Goal: Task Accomplishment & Management: Use online tool/utility

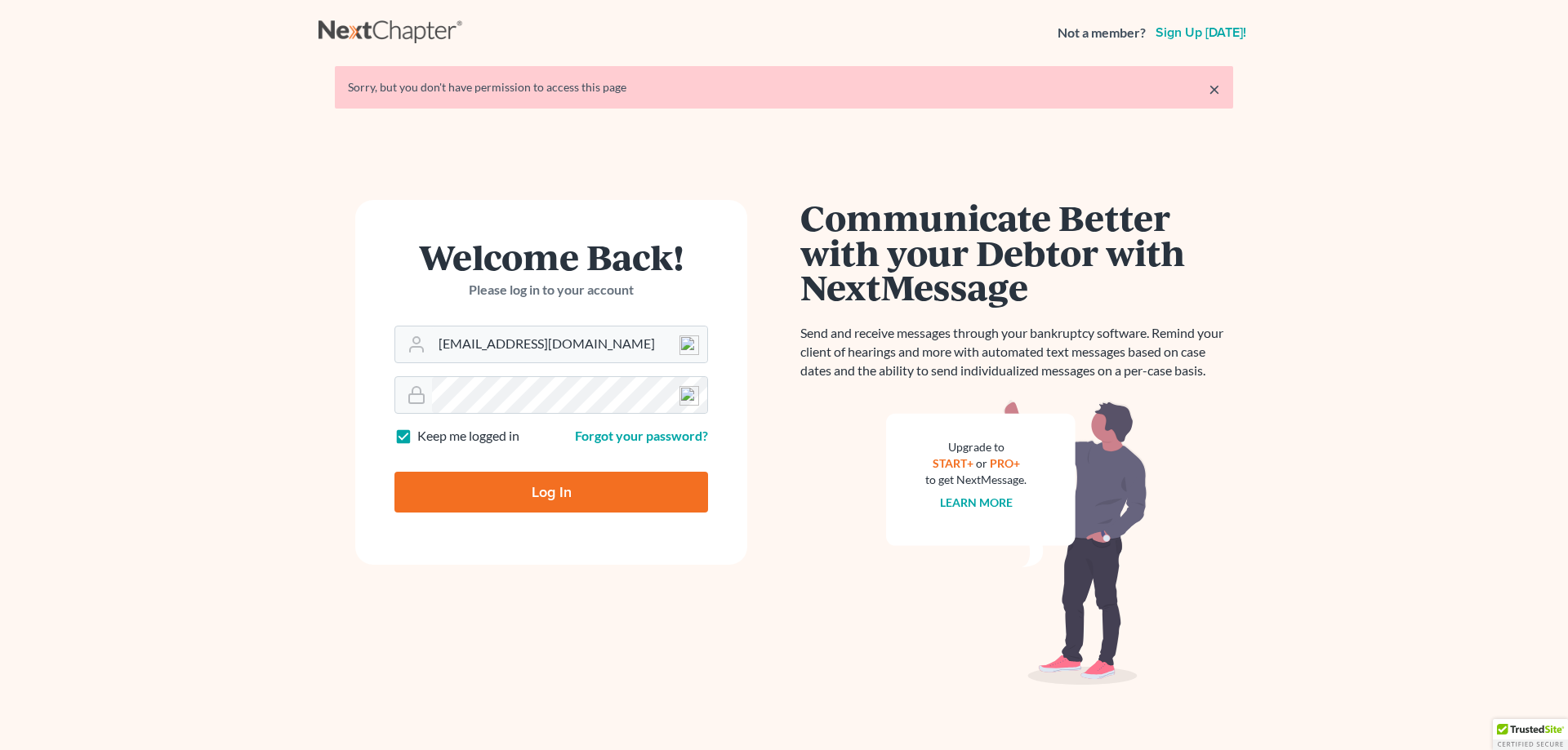
click at [540, 498] on input "Log In" at bounding box center [551, 492] width 313 height 41
type input "Thinking..."
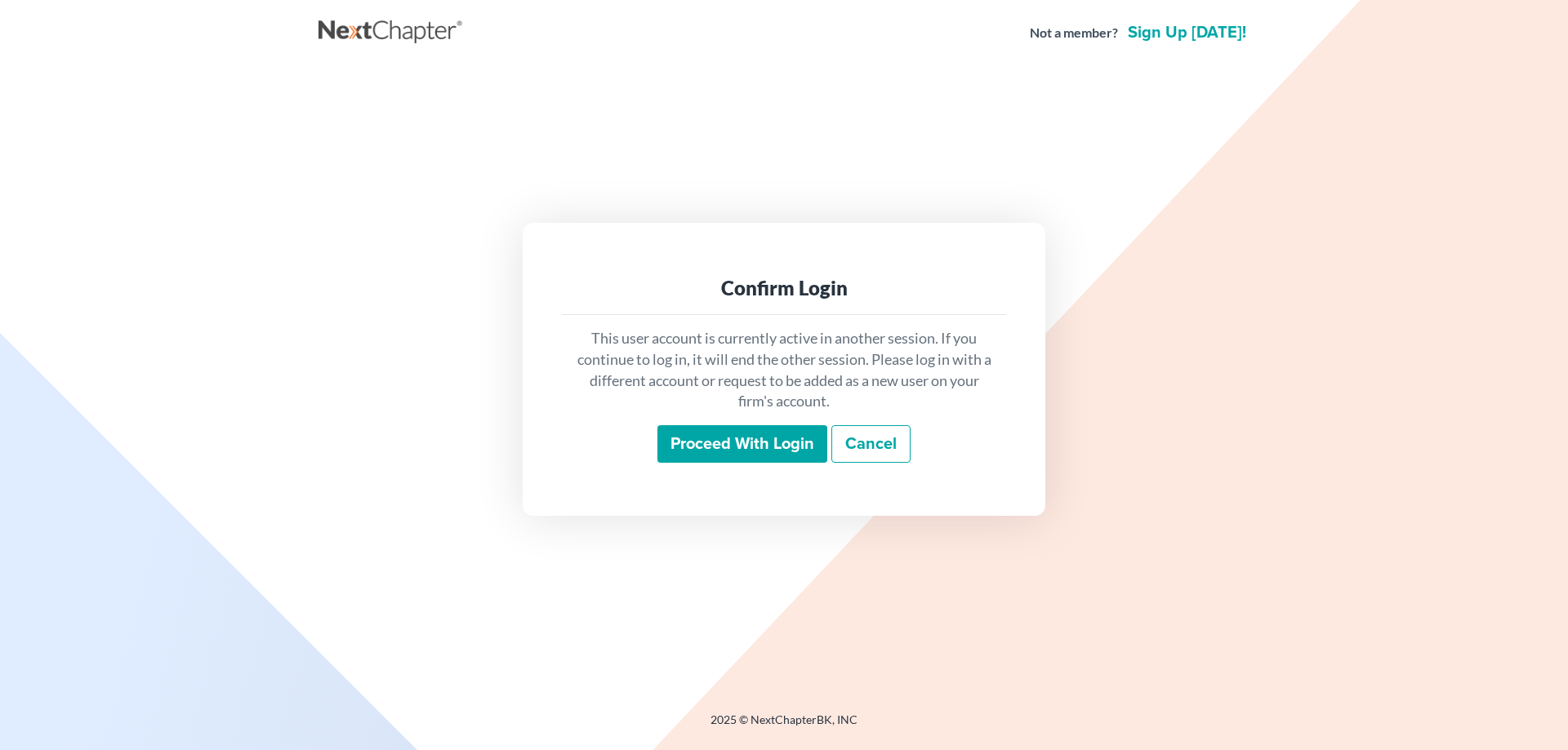
click at [685, 452] on input "Proceed with login" at bounding box center [743, 443] width 170 height 38
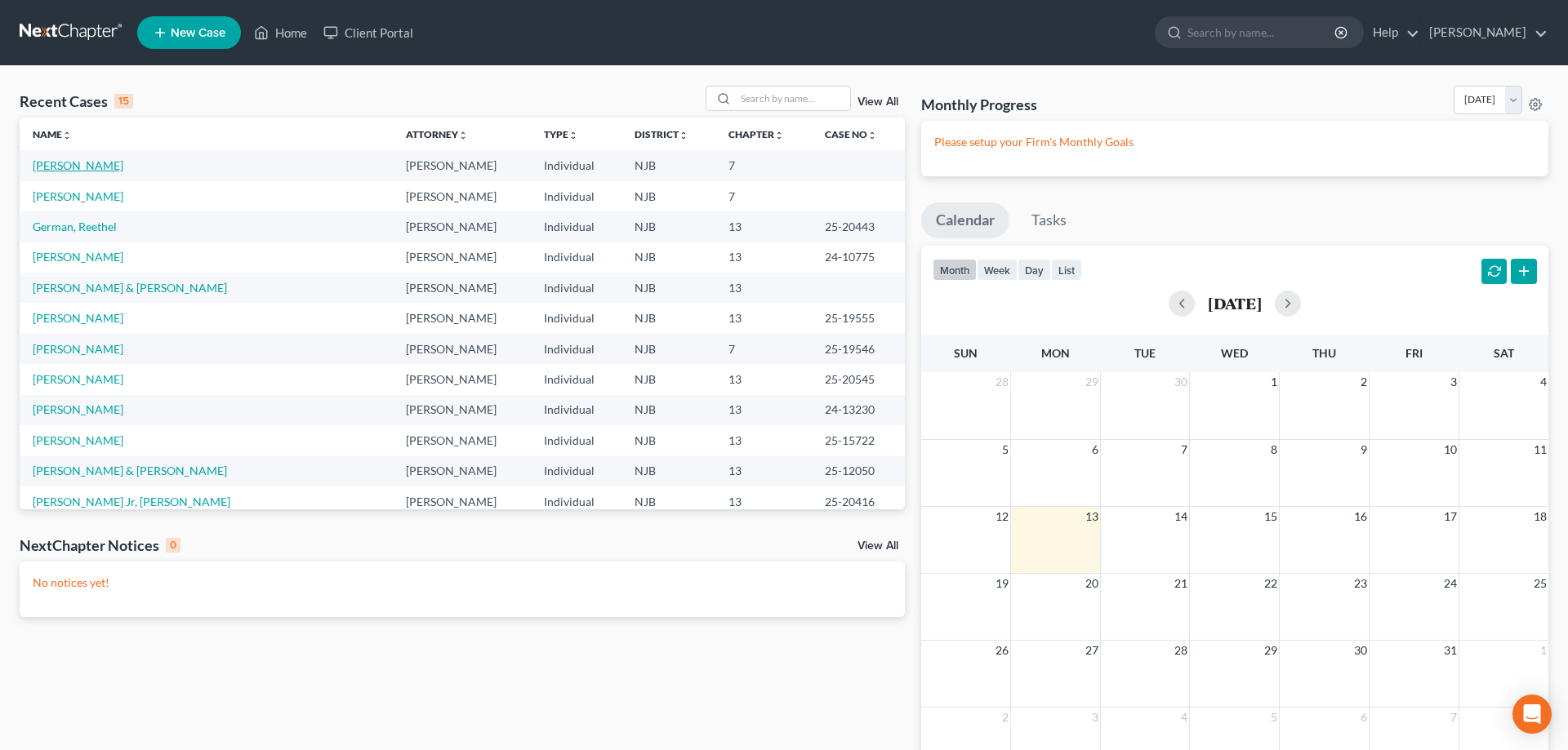
click at [81, 167] on link "Fowler, Melissa" at bounding box center [78, 165] width 91 height 14
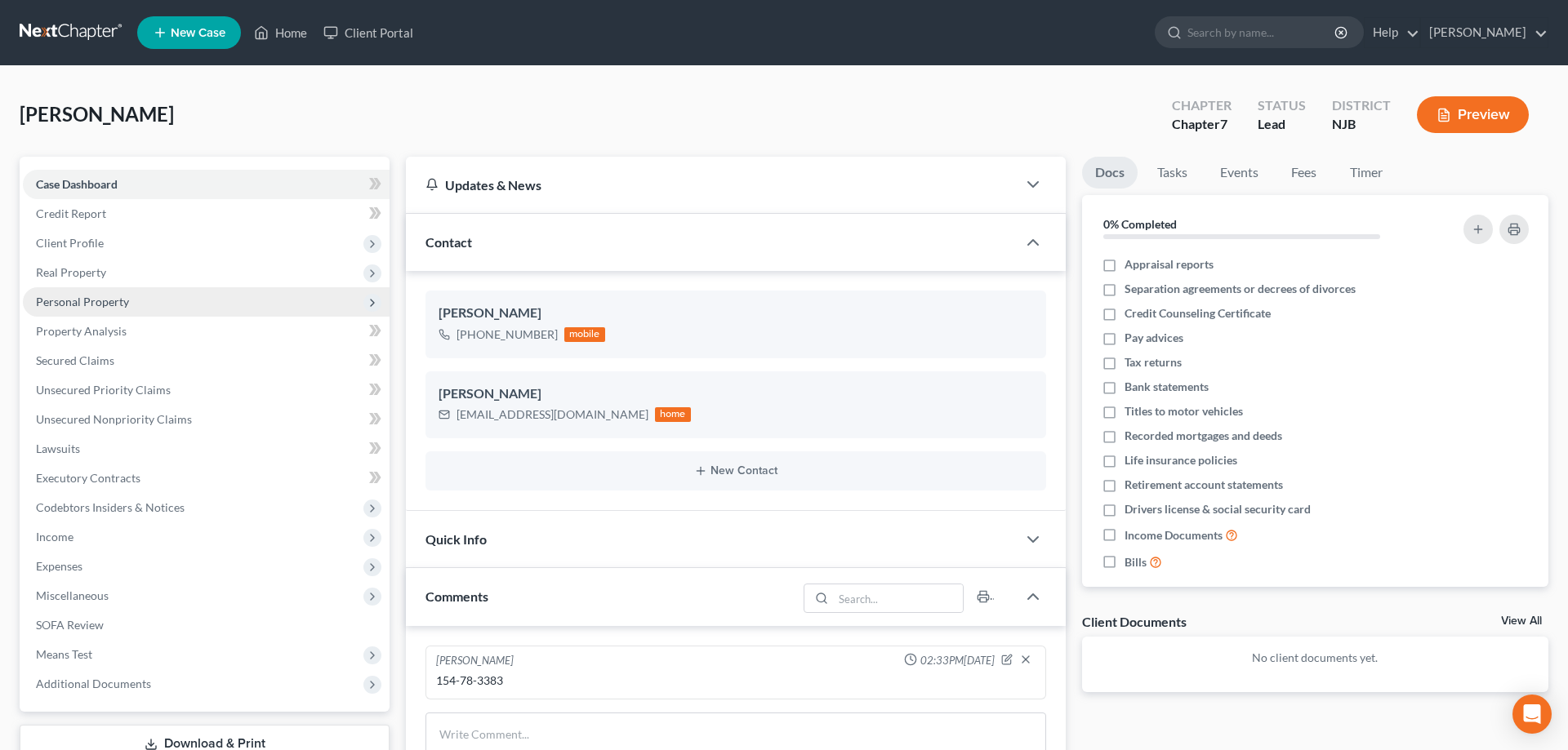
click at [63, 297] on span "Personal Property" at bounding box center [83, 302] width 93 height 14
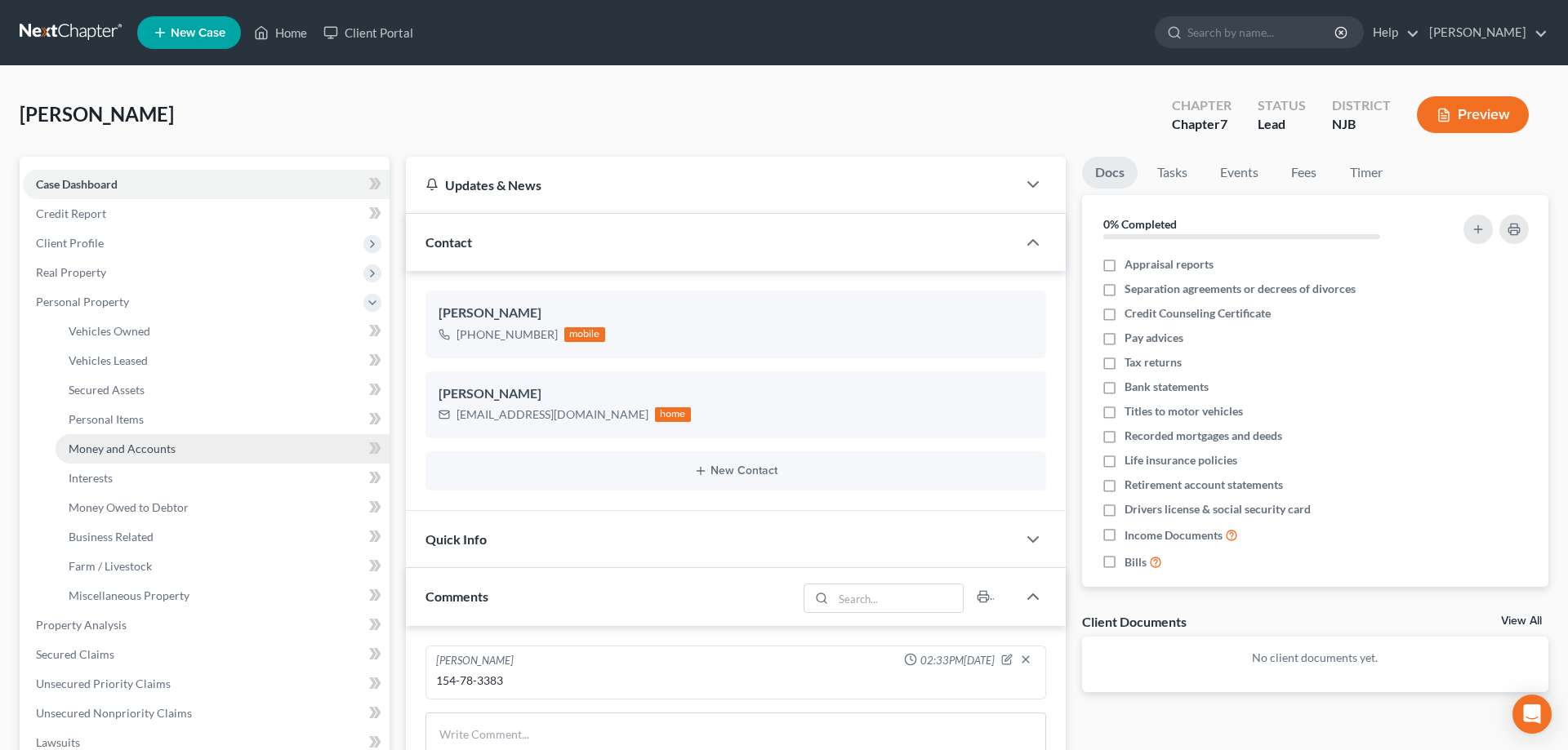
click at [98, 448] on span "Money and Accounts" at bounding box center [122, 448] width 107 height 14
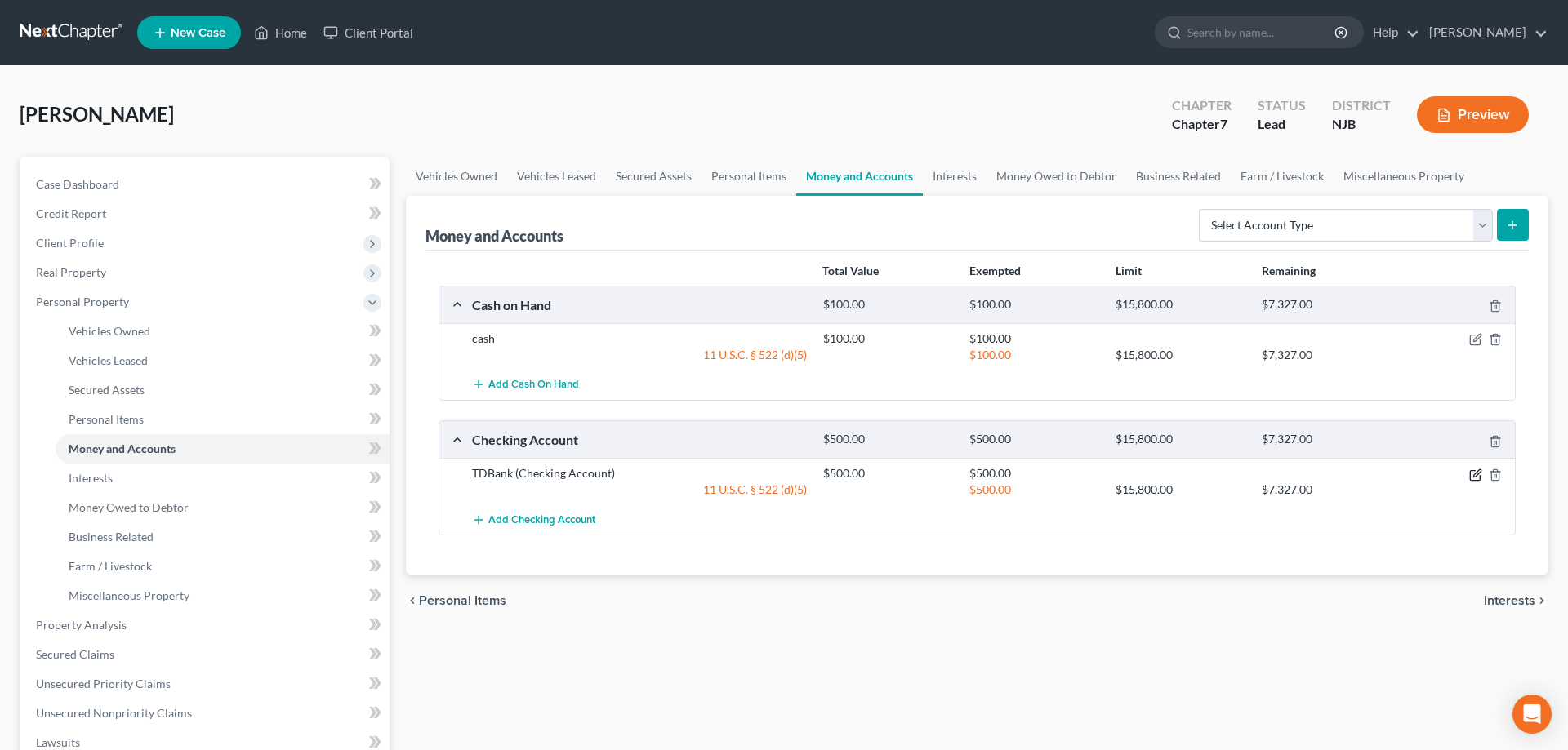
click at [1475, 471] on icon "button" at bounding box center [1476, 475] width 13 height 13
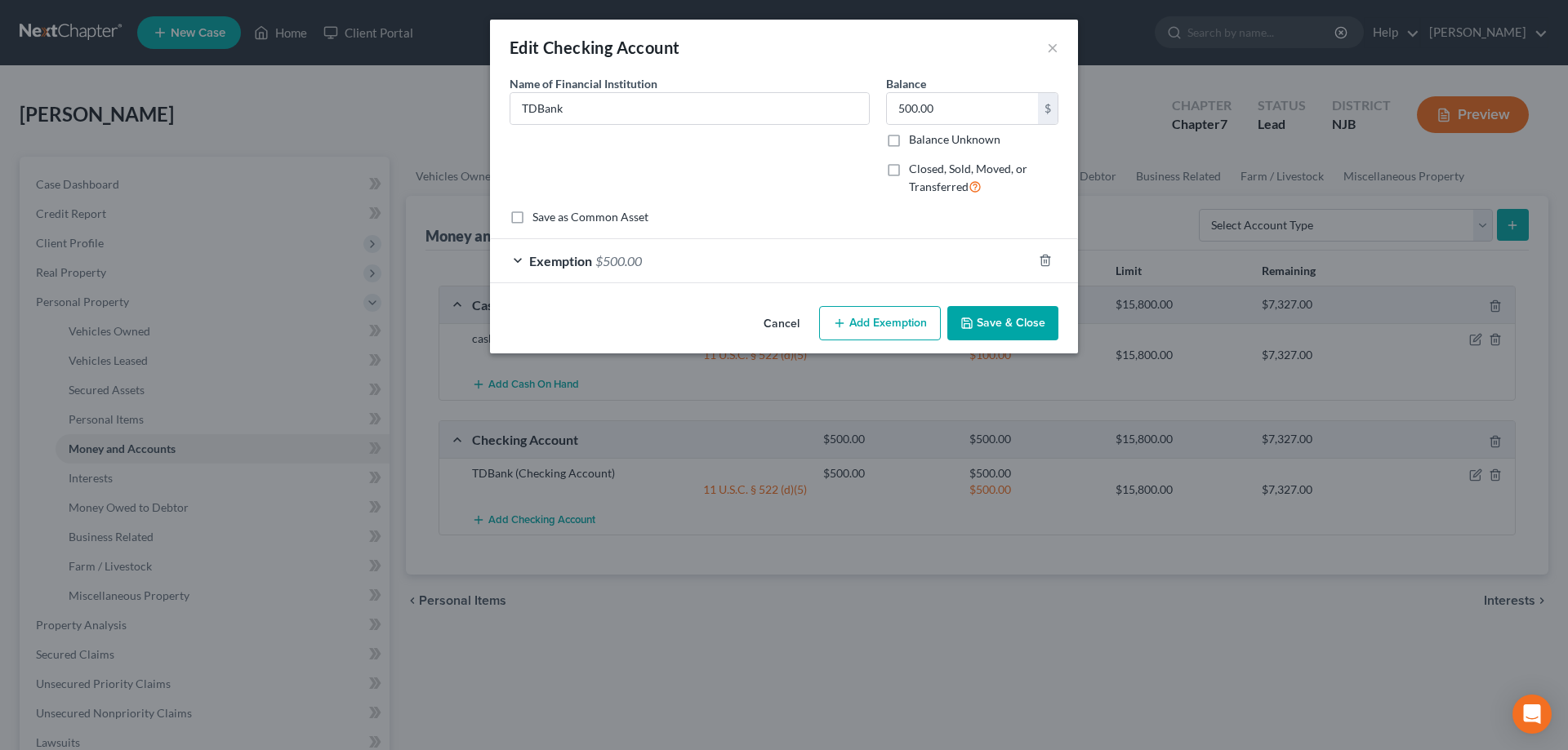
click at [1000, 319] on button "Save & Close" at bounding box center [1003, 322] width 111 height 34
